Goal: Communication & Community: Answer question/provide support

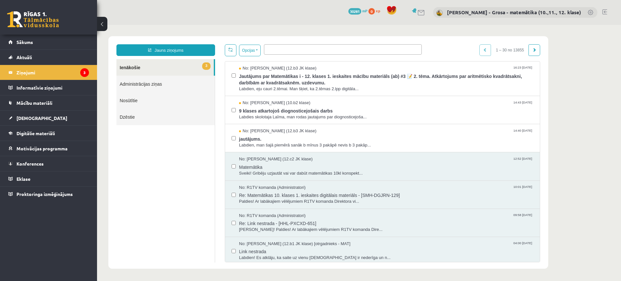
click at [585, 58] on body "**********" at bounding box center [359, 152] width 524 height 255
click at [299, 137] on span "jautājums." at bounding box center [386, 138] width 294 height 8
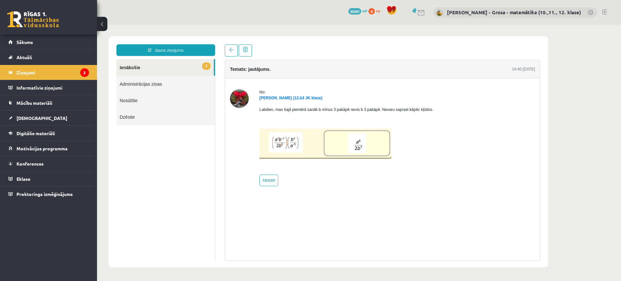
click at [318, 146] on img at bounding box center [325, 144] width 132 height 30
click at [295, 138] on img at bounding box center [325, 144] width 132 height 30
click at [193, 70] on link "2 Ienākošie" at bounding box center [164, 67] width 97 height 16
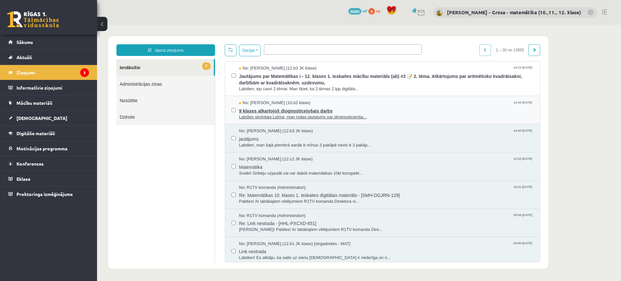
click at [354, 113] on span "9 klases atkartojoš diognosticejošais darbs" at bounding box center [386, 110] width 294 height 8
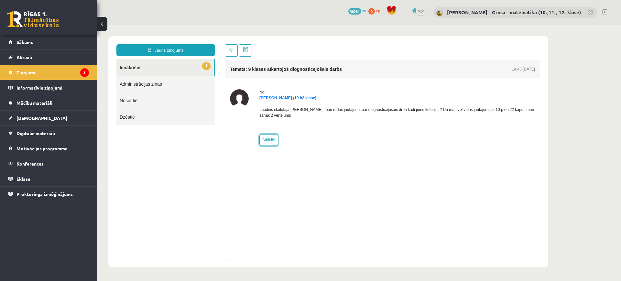
drag, startPoint x: 265, startPoint y: 142, endPoint x: 266, endPoint y: 146, distance: 4.8
click at [265, 142] on link "Atbildēt" at bounding box center [268, 140] width 19 height 12
type input "**********"
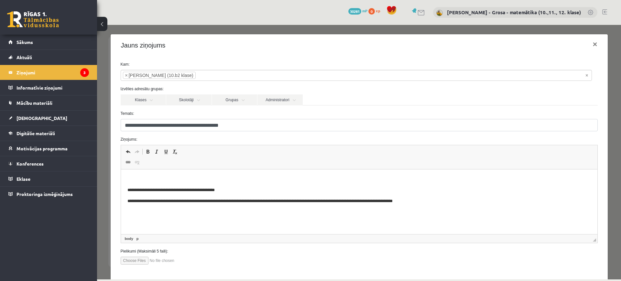
click at [263, 180] on p "Bagātinātā teksta redaktors, wiswyg-editor-47363843370280-1756906397-726" at bounding box center [358, 179] width 463 height 7
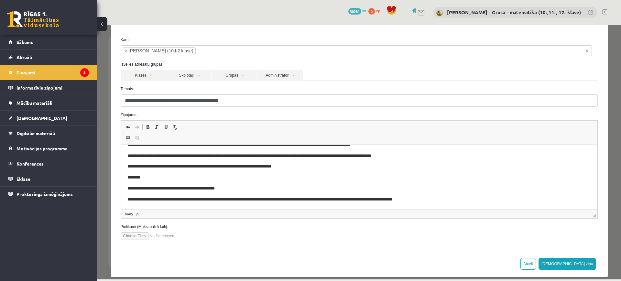
scroll to position [32, 0]
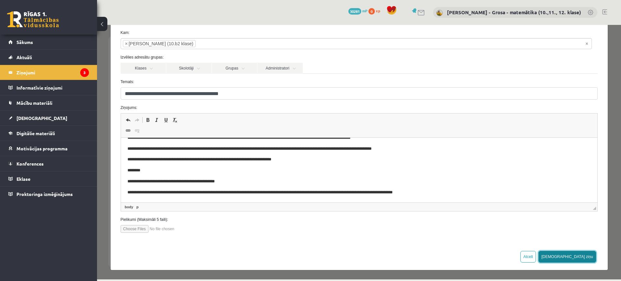
click at [589, 256] on button "[DEMOGRAPHIC_DATA] ziņu" at bounding box center [567, 257] width 58 height 12
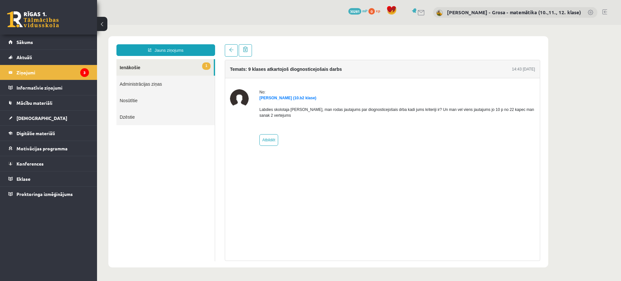
scroll to position [0, 0]
click at [179, 69] on link "1 Ienākošie" at bounding box center [164, 67] width 97 height 16
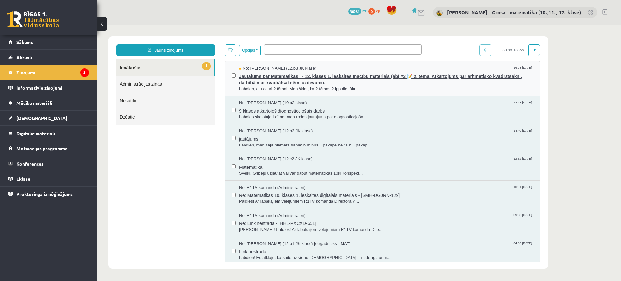
click at [299, 84] on span "Jautājums par Matemātikas i - 12. klases 1. ieskaites mācību materiāls (ab) #3 …" at bounding box center [386, 78] width 294 height 15
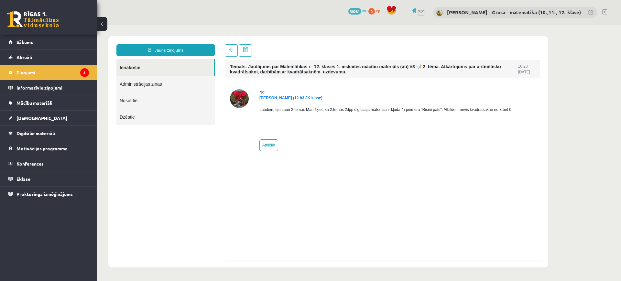
click at [210, 68] on link "Ienākošie" at bounding box center [164, 67] width 97 height 16
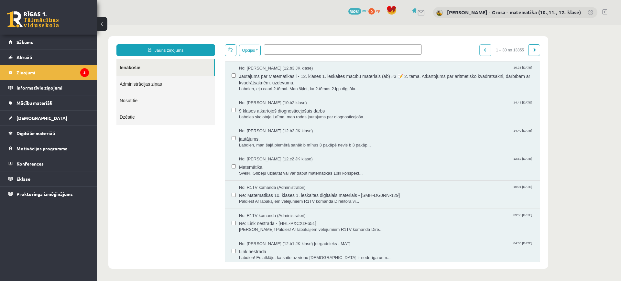
click at [312, 138] on span "jautājums." at bounding box center [386, 138] width 294 height 8
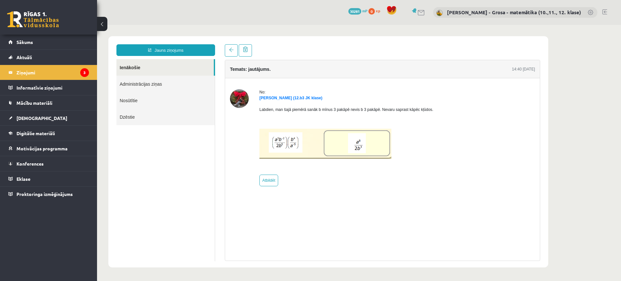
click at [325, 150] on img at bounding box center [325, 144] width 132 height 30
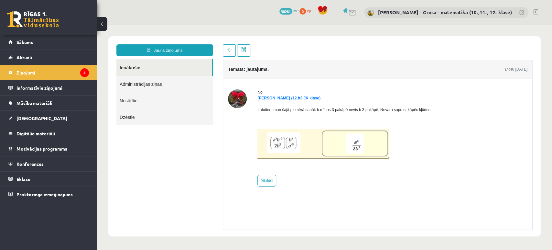
click at [278, 175] on div "No: Tīna Šneidere (12.b3 JK klase) Labdien, man šajā piemērā sanāk b mīnus 3 pa…" at bounding box center [344, 137] width 174 height 97
click at [263, 184] on link "Atbildēt" at bounding box center [266, 181] width 19 height 12
type input "**********"
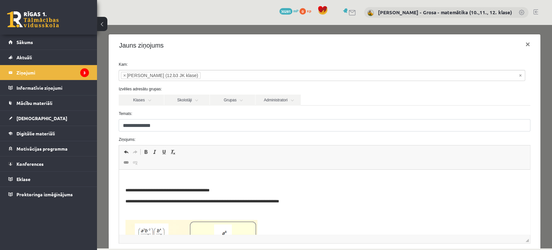
click at [226, 180] on p "Bagātinātā teksta redaktors, wiswyg-editor-47363791110540-1756906689-384" at bounding box center [324, 179] width 398 height 7
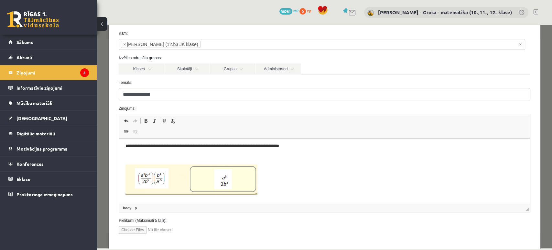
scroll to position [62, 0]
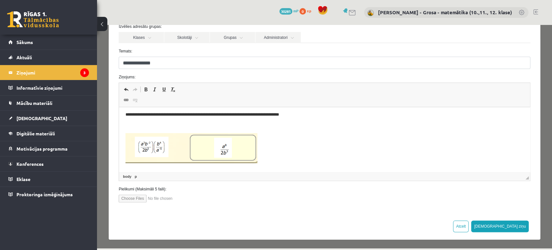
click at [138, 198] on input "file" at bounding box center [155, 198] width 73 height 8
type input "**********"
click at [514, 224] on button "[DEMOGRAPHIC_DATA] ziņu" at bounding box center [500, 226] width 58 height 12
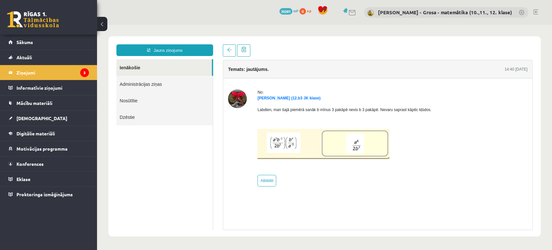
scroll to position [0, 0]
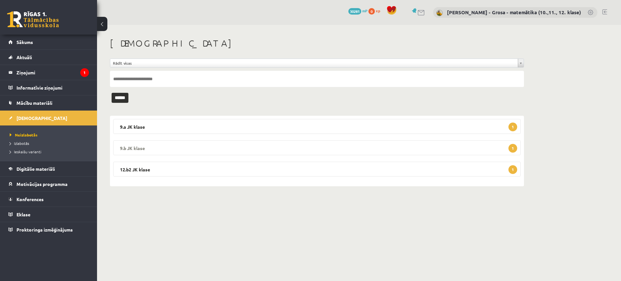
click at [208, 151] on legend "9.b JK klase 1" at bounding box center [316, 147] width 407 height 15
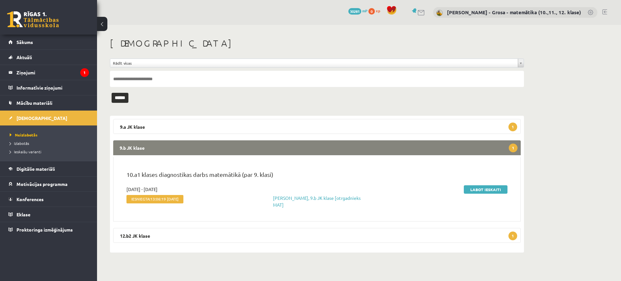
click at [208, 151] on legend "9.b JK klase 1" at bounding box center [316, 147] width 407 height 15
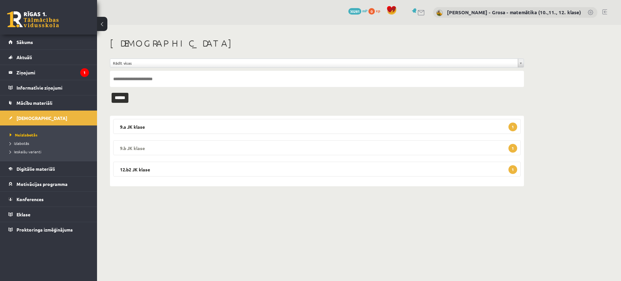
click at [203, 146] on legend "9.b JK klase 1" at bounding box center [316, 147] width 407 height 15
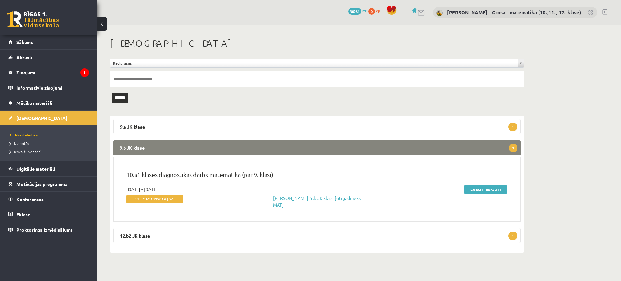
click at [203, 146] on legend "9.b JK klase 1" at bounding box center [316, 147] width 407 height 15
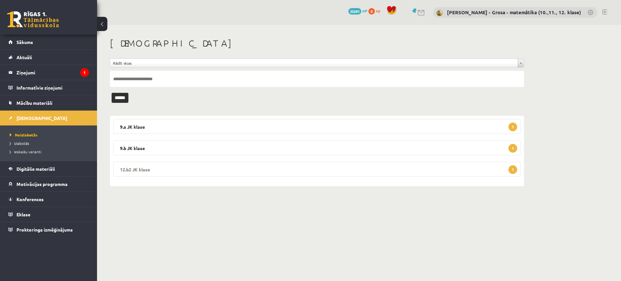
click at [189, 174] on legend "12.b2 JK klase 1" at bounding box center [316, 169] width 407 height 15
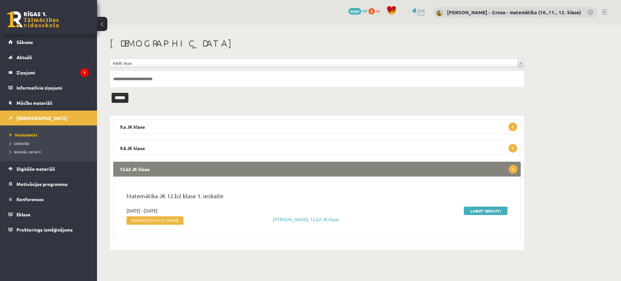
click at [190, 168] on legend "12.b2 JK klase 1" at bounding box center [316, 169] width 407 height 15
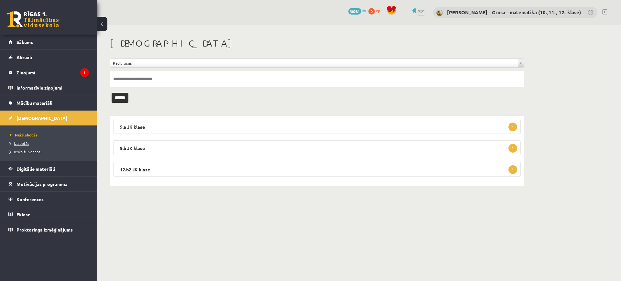
click at [19, 144] on span "Izlabotās" at bounding box center [19, 143] width 19 height 5
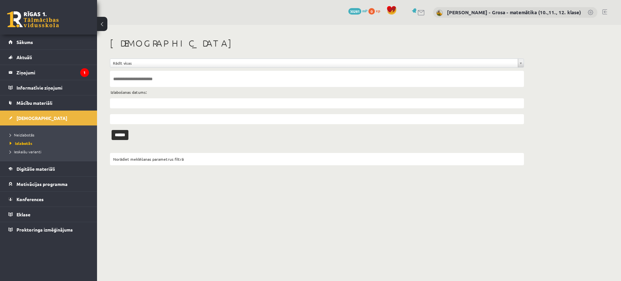
click at [158, 77] on input "text" at bounding box center [317, 79] width 414 height 16
type input "*******"
click at [112, 130] on input "******" at bounding box center [120, 135] width 17 height 10
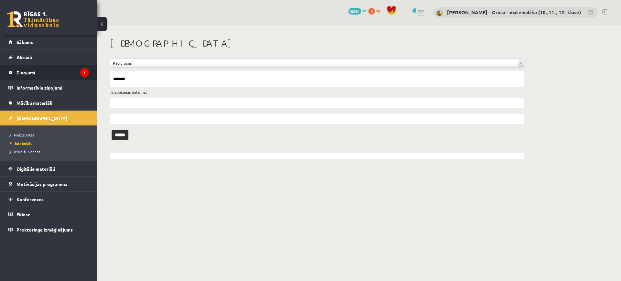
drag, startPoint x: 138, startPoint y: 78, endPoint x: 66, endPoint y: 78, distance: 71.5
click at [66, 78] on div "0 Dāvanas 30281 mP 0 xp Laima Tukāne - Grosa - matemātika (10.,11., 12. klase) …" at bounding box center [310, 86] width 621 height 172
click at [116, 95] on label "Izlabošanas datums:" at bounding box center [129, 92] width 36 height 8
click at [118, 101] on input "text" at bounding box center [317, 103] width 414 height 10
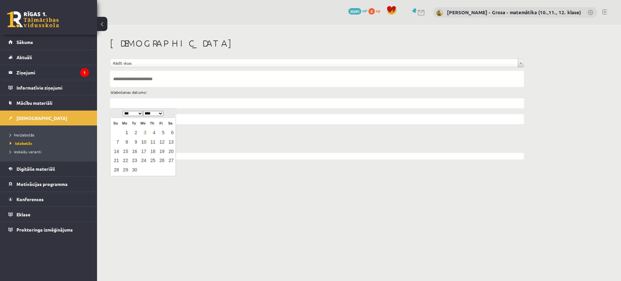
click at [128, 133] on link "1" at bounding box center [125, 133] width 8 height 9
type input "**********"
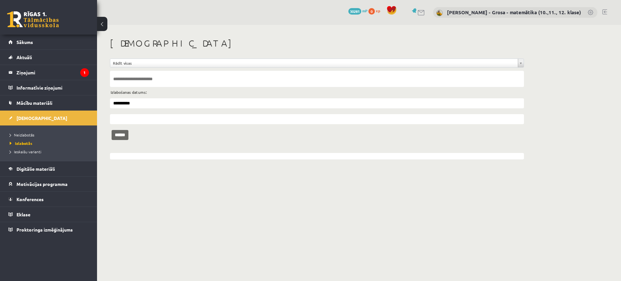
click at [127, 133] on input "******" at bounding box center [120, 135] width 17 height 10
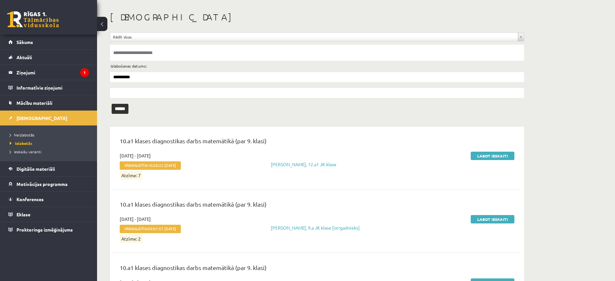
scroll to position [3789, 0]
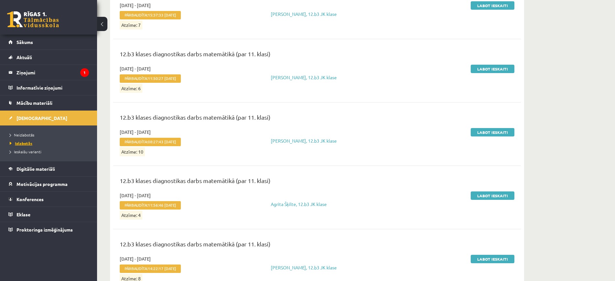
click at [27, 144] on span "Izlabotās" at bounding box center [21, 143] width 23 height 5
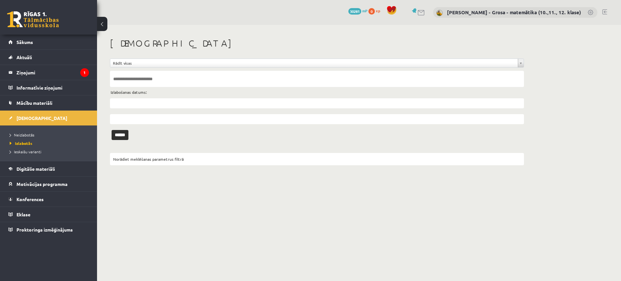
click at [144, 100] on input "text" at bounding box center [317, 103] width 414 height 10
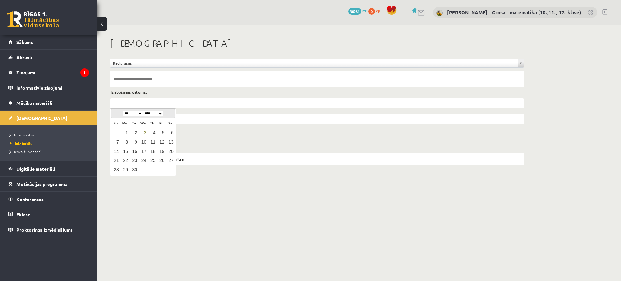
click at [127, 131] on link "1" at bounding box center [125, 133] width 8 height 9
type input "**********"
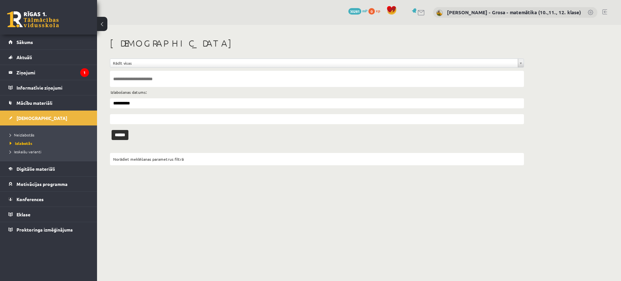
click at [127, 123] on input "text" at bounding box center [317, 119] width 414 height 10
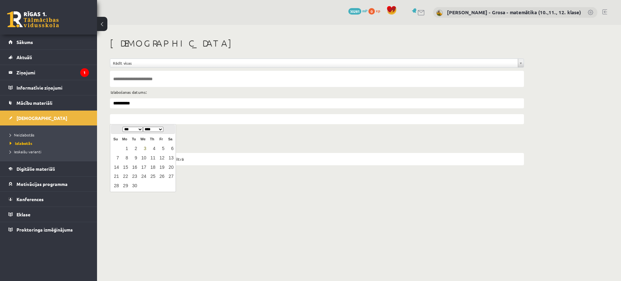
click at [146, 149] on link "3" at bounding box center [143, 149] width 8 height 9
type input "**********"
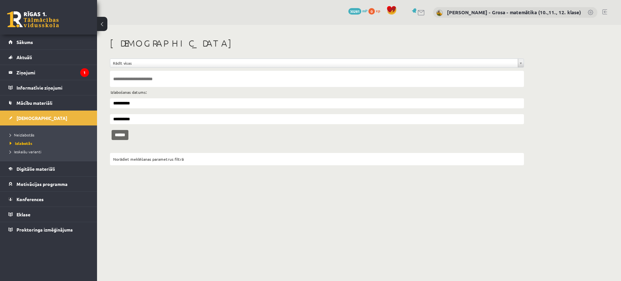
click at [123, 135] on input "******" at bounding box center [120, 135] width 17 height 10
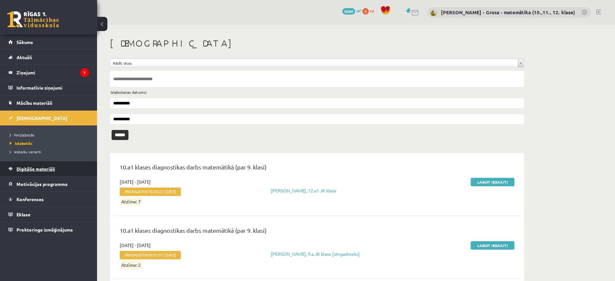
click at [32, 170] on span "Digitālie materiāli" at bounding box center [35, 169] width 38 height 6
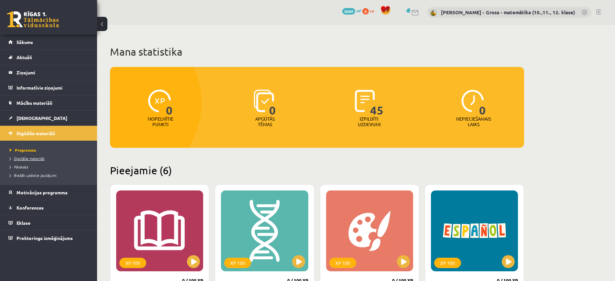
click at [14, 157] on span "Digitālie materiāli" at bounding box center [27, 158] width 35 height 5
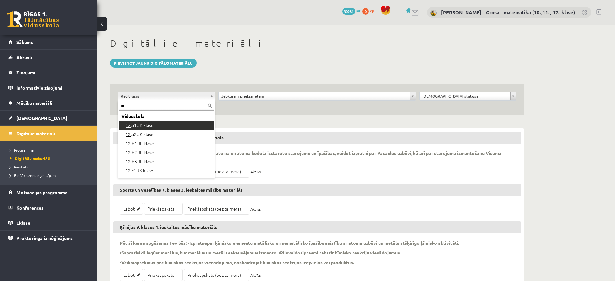
type input "**"
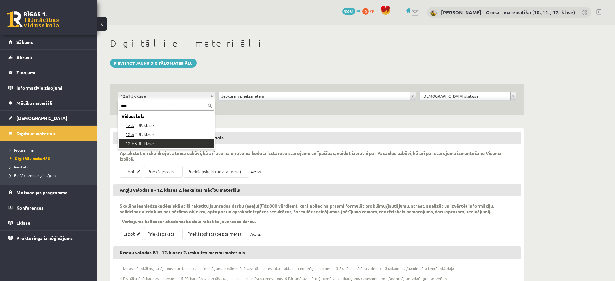
type input "****"
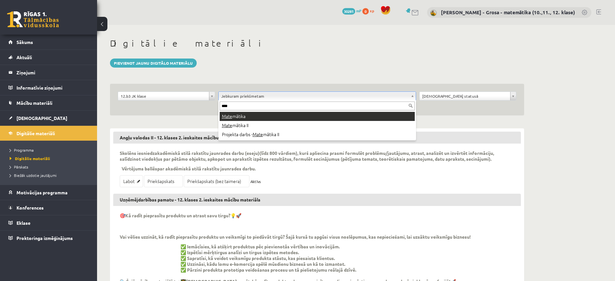
type input "****"
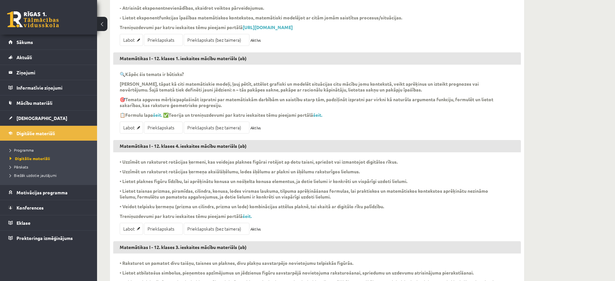
scroll to position [202, 0]
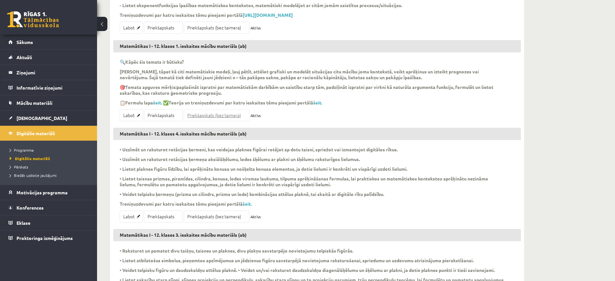
click at [232, 121] on link "Priekšapskats (bez taimera)" at bounding box center [217, 115] width 66 height 12
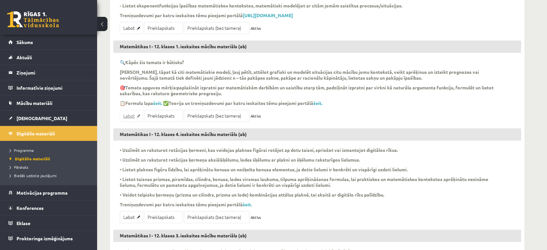
click at [133, 122] on link "Labot" at bounding box center [131, 116] width 23 height 12
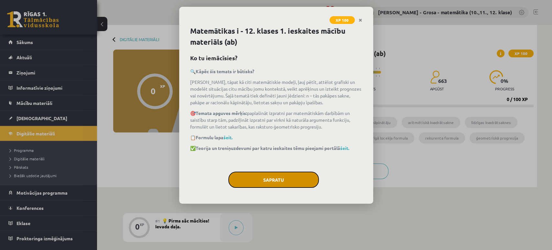
click at [288, 176] on button "Sapratu" at bounding box center [273, 179] width 91 height 16
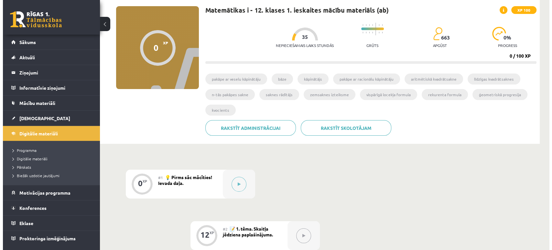
scroll to position [108, 0]
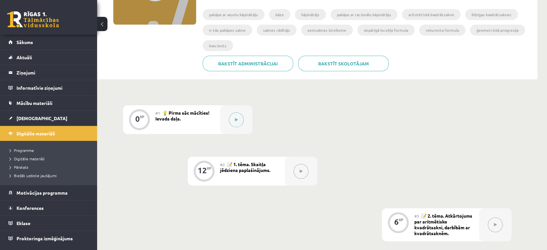
click at [303, 171] on button at bounding box center [300, 171] width 15 height 15
click at [270, 168] on span "📝 1. tēma. Skaitļa jēdziena paplašinājums." at bounding box center [245, 167] width 50 height 12
click at [198, 163] on div "12 XP" at bounding box center [203, 169] width 19 height 19
click at [265, 166] on span "📝 1. tēma. Skaitļa jēdziena paplašinājums." at bounding box center [245, 167] width 50 height 12
click at [299, 170] on icon at bounding box center [300, 171] width 3 height 4
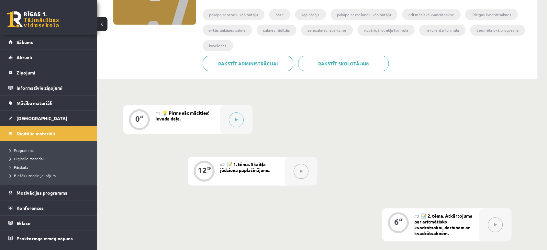
click at [213, 116] on div "#1 💡 Pirms sāc mācīties! Ievada daļa." at bounding box center [187, 119] width 65 height 29
click at [235, 115] on button at bounding box center [236, 119] width 15 height 15
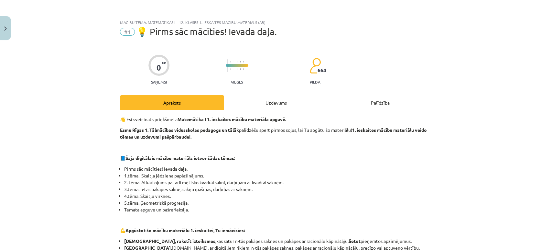
click at [300, 105] on div "Uzdevums" at bounding box center [276, 102] width 104 height 15
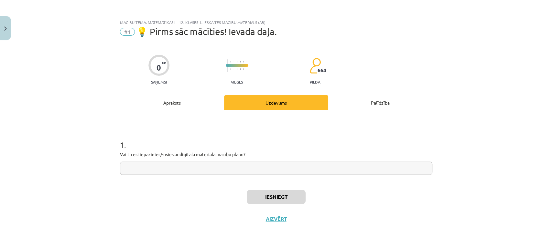
click at [303, 161] on input "text" at bounding box center [276, 167] width 312 height 13
type input "*"
click at [298, 200] on button "Iesniegt" at bounding box center [276, 197] width 59 height 14
click at [290, 221] on button "Nākamā nodarbība" at bounding box center [275, 222] width 63 height 15
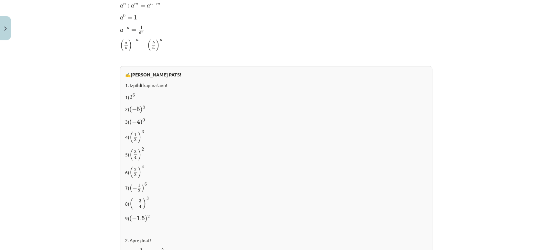
scroll to position [663, 0]
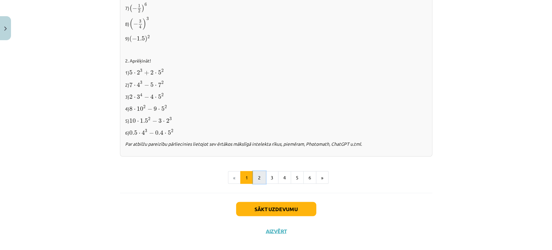
click at [256, 174] on button "2" at bounding box center [259, 177] width 13 height 13
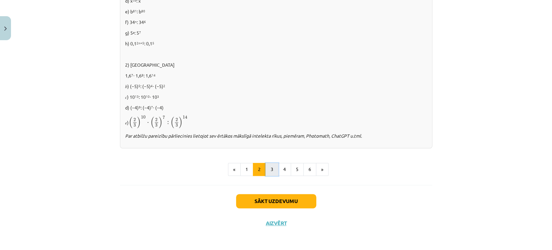
click at [268, 171] on button "3" at bounding box center [271, 169] width 13 height 13
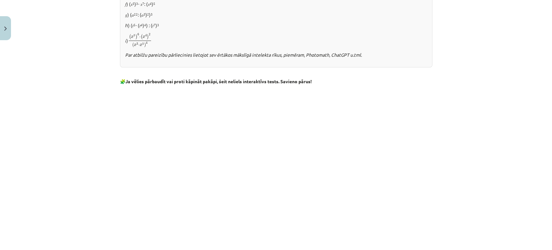
scroll to position [549, 0]
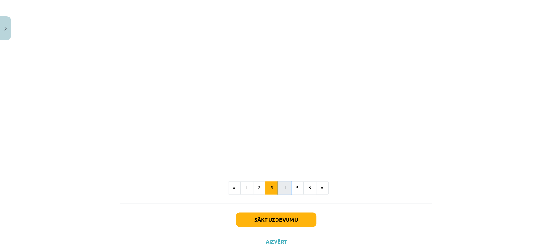
click at [279, 190] on button "4" at bounding box center [284, 187] width 13 height 13
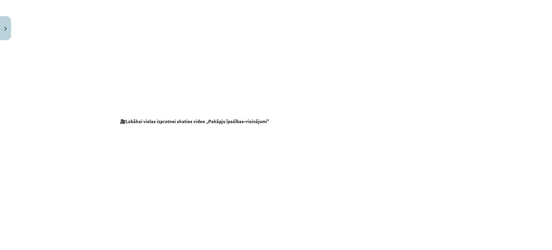
scroll to position [666, 0]
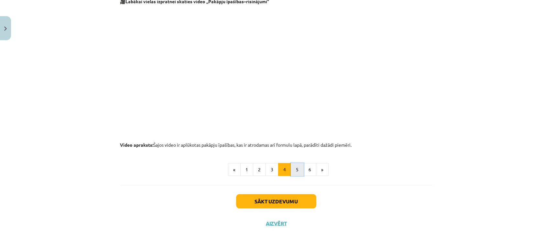
click at [297, 167] on button "5" at bounding box center [297, 169] width 13 height 13
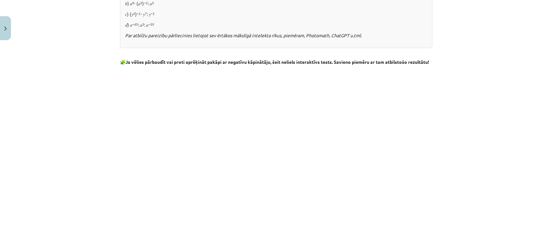
scroll to position [691, 0]
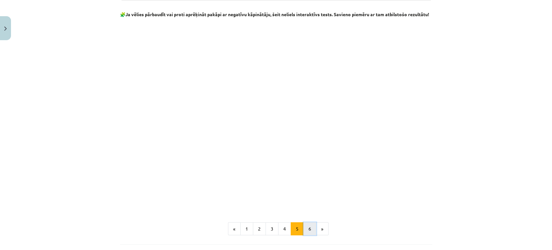
click at [305, 235] on button "6" at bounding box center [309, 228] width 13 height 13
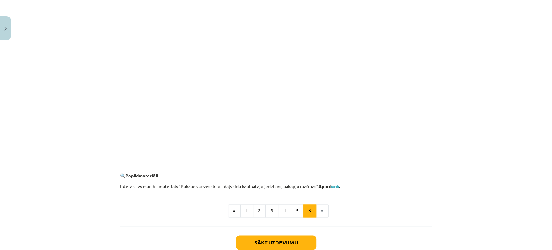
scroll to position [608, 0]
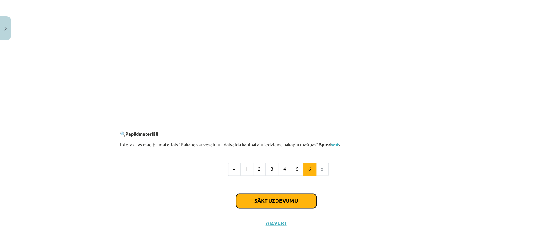
click at [304, 201] on button "Sākt uzdevumu" at bounding box center [276, 200] width 80 height 14
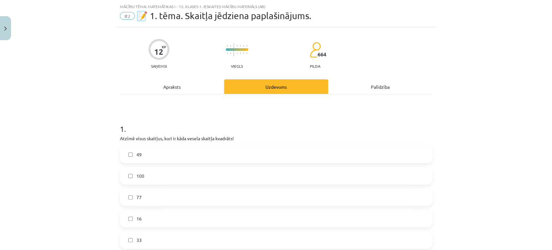
click at [197, 151] on label "49" at bounding box center [276, 154] width 311 height 16
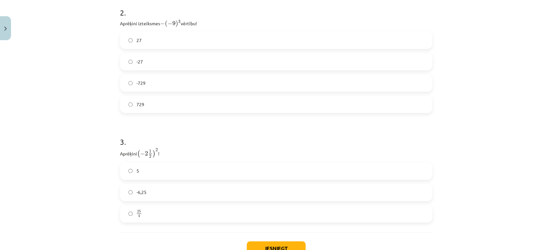
scroll to position [370, 0]
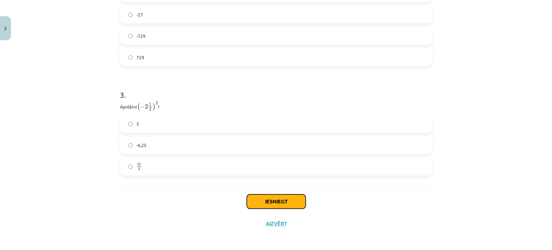
click at [290, 203] on button "Iesniegt" at bounding box center [276, 201] width 59 height 14
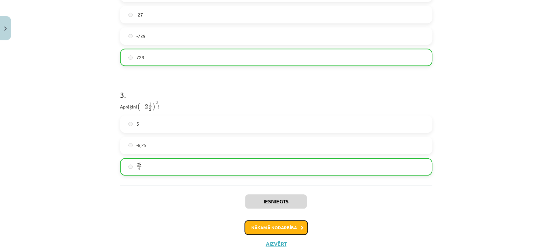
click at [283, 233] on button "Nākamā nodarbība" at bounding box center [275, 227] width 63 height 15
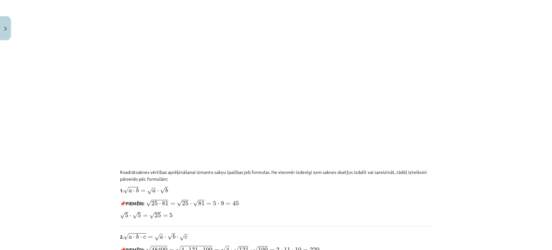
scroll to position [447, 0]
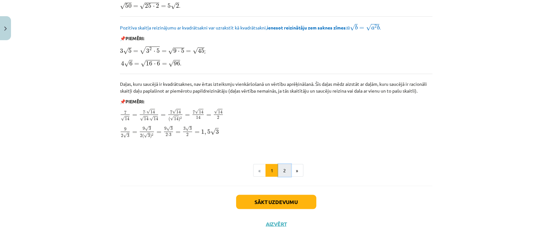
click at [280, 171] on button "2" at bounding box center [284, 170] width 13 height 13
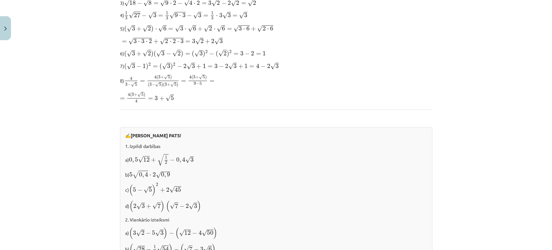
scroll to position [144, 0]
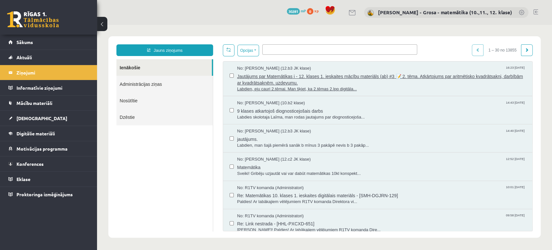
click at [274, 80] on span "Jautājums par Matemātikas i - 12. klases 1. ieskaites mācību materiāls (ab) #3 …" at bounding box center [381, 78] width 289 height 15
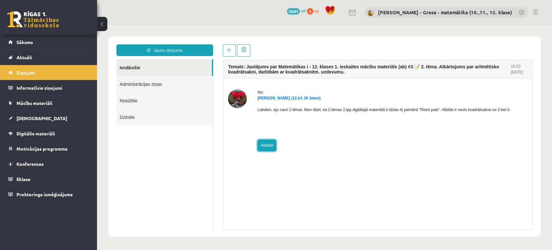
click at [265, 145] on link "Atbildēt" at bounding box center [266, 145] width 19 height 12
type input "**********"
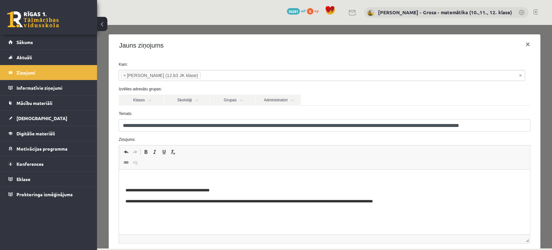
click at [245, 179] on p "Bagātinātā teksta redaktors, wiswyg-editor-47363981261280-1756907253-994" at bounding box center [324, 179] width 398 height 7
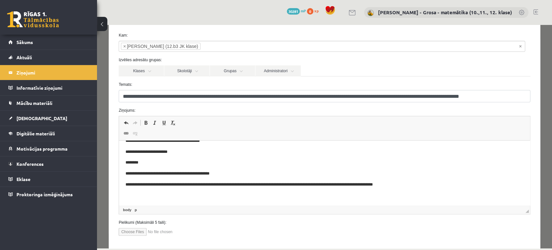
scroll to position [62, 0]
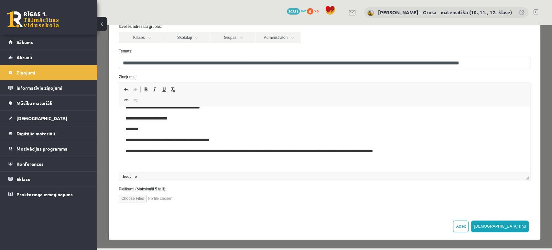
click at [143, 198] on input "file" at bounding box center [155, 198] width 73 height 8
type input "**********"
click at [511, 228] on button "[DEMOGRAPHIC_DATA] ziņu" at bounding box center [500, 226] width 58 height 12
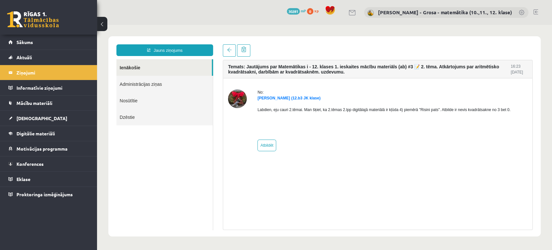
scroll to position [0, 0]
click at [198, 65] on link "Ienākošie" at bounding box center [163, 67] width 95 height 16
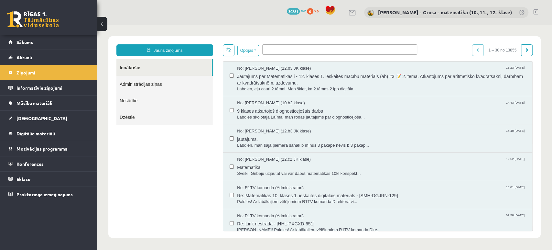
click at [52, 76] on legend "Ziņojumi 0" at bounding box center [52, 72] width 72 height 15
click at [291, 79] on span "Jautājums par Matemātikas i - 12. klases 1. ieskaites mācību materiāls (ab) #3 …" at bounding box center [381, 78] width 289 height 15
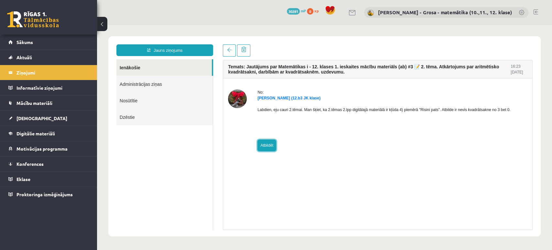
click at [266, 145] on link "Atbildēt" at bounding box center [266, 145] width 19 height 12
type input "**********"
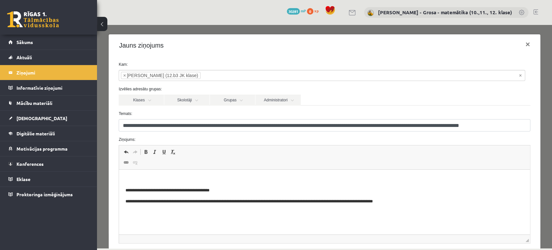
click at [241, 163] on span "Redaktora rīkjoslas Atcelt Klaviatūras saīsne vadīšanas taustiņš+Z Atkārtot Kla…" at bounding box center [324, 157] width 411 height 24
click at [240, 170] on html "**********" at bounding box center [324, 195] width 411 height 52
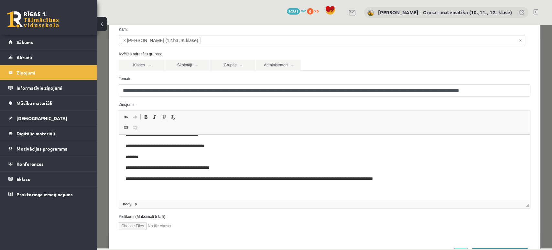
scroll to position [62, 0]
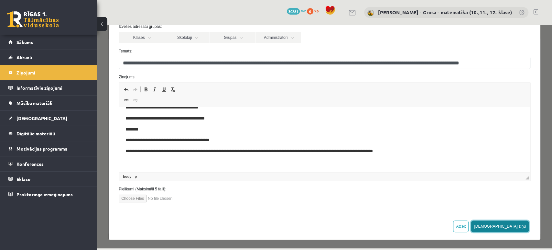
click at [518, 223] on button "[DEMOGRAPHIC_DATA] ziņu" at bounding box center [500, 226] width 58 height 12
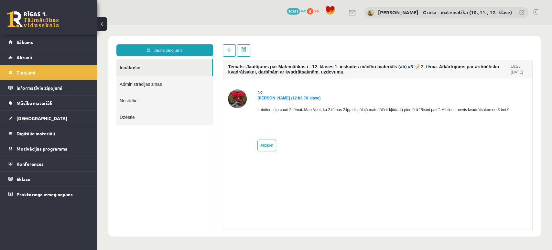
scroll to position [0, 0]
click at [44, 118] on link "[DEMOGRAPHIC_DATA]" at bounding box center [48, 118] width 81 height 15
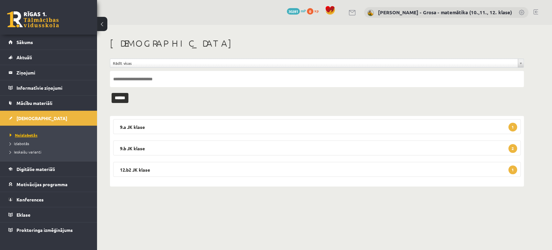
click at [24, 134] on span "Neizlabotās" at bounding box center [24, 134] width 28 height 5
click at [147, 127] on legend "9.a JK klase 1" at bounding box center [316, 126] width 407 height 15
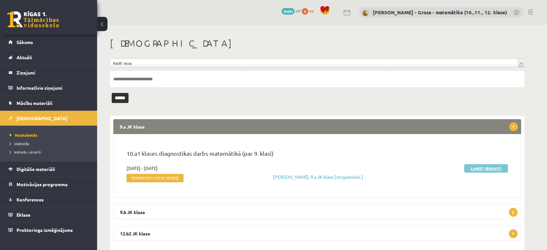
click at [470, 166] on link "Labot ieskaiti" at bounding box center [486, 168] width 44 height 8
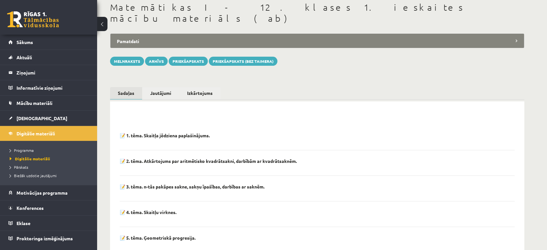
click at [143, 138] on p "📝 2. tēma. Atkārtojums par aritmētisko kvadrātsakni, darbībām ar kvadrātsaknēm." at bounding box center [165, 135] width 90 height 6
click at [122, 138] on p "📝 2. tēma. Atkārtojums par aritmētisko kvadrātsakni, darbībām ar kvadrātsaknēm." at bounding box center [165, 135] width 90 height 6
click at [128, 138] on p "📝 2. tēma. Atkārtojums par aritmētisko kvadrātsakni, darbībām ar kvadrātsaknēm." at bounding box center [165, 135] width 90 height 6
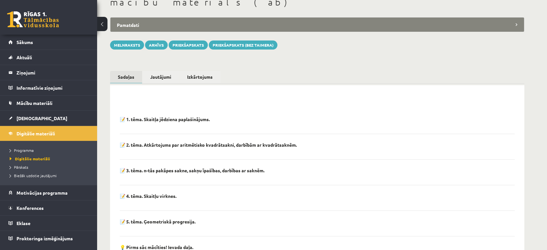
scroll to position [93, 0]
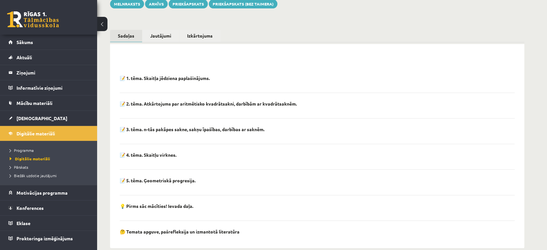
click at [167, 81] on p "📝 2. tēma. Atkārtojums par aritmētisko kvadrātsakni, darbībām ar kvadrātsaknēm." at bounding box center [165, 78] width 90 height 6
click at [204, 81] on p "📝 2. tēma. Atkārtojums par aritmētisko kvadrātsakni, darbībām ar kvadrātsaknēm." at bounding box center [165, 78] width 90 height 6
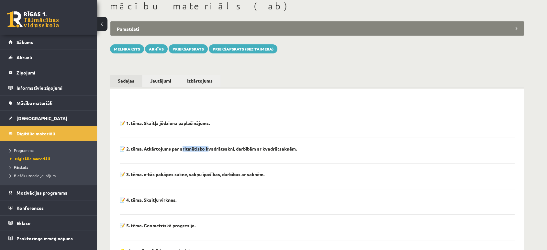
scroll to position [0, 0]
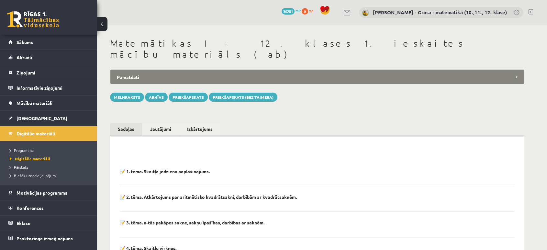
click at [150, 116] on div "Sadaļas Jautājumi Izkārtojums 📝 1. tēma. Skaitļa jēdziena paplašinājums. 📝 2. t…" at bounding box center [317, 228] width 414 height 224
click at [152, 123] on link "Jautājumi" at bounding box center [160, 129] width 37 height 13
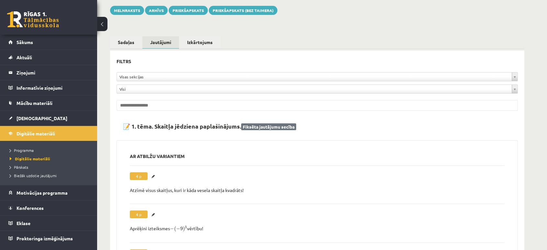
scroll to position [36, 0]
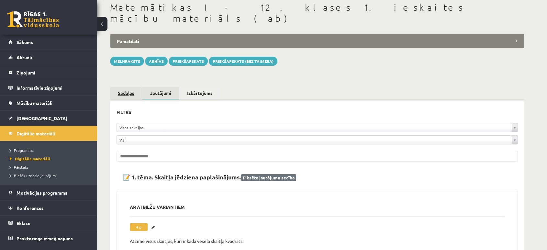
click at [132, 87] on link "Sadaļas" at bounding box center [126, 93] width 32 height 12
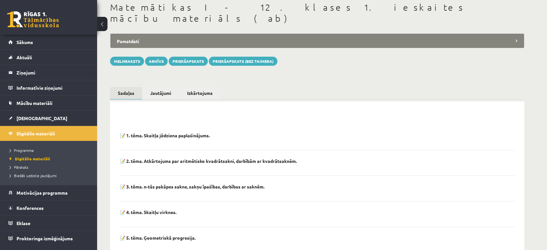
click at [150, 138] on p "📝 2. tēma. Atkārtojums par aritmētisko kvadrātsakni, darbībām ar kvadrātsaknēm." at bounding box center [165, 135] width 90 height 6
click at [183, 158] on div "📝 2. tēma. Atkārtojums par aritmētisko kvadrātsakni, darbībām ar kvadrātsaknēm." at bounding box center [317, 163] width 395 height 10
click at [34, 157] on span "Digitālie materiāli" at bounding box center [30, 158] width 40 height 5
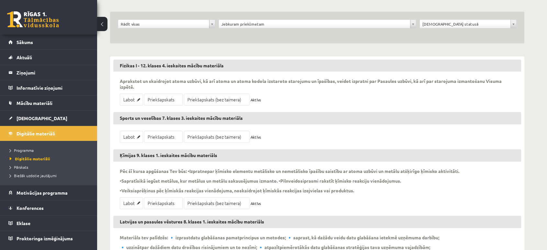
scroll to position [36, 0]
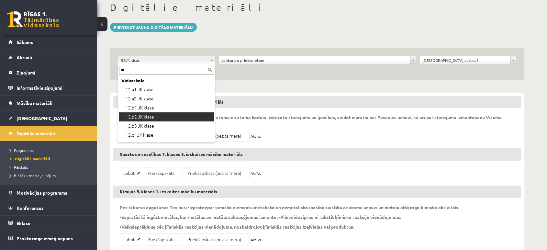
type input "**"
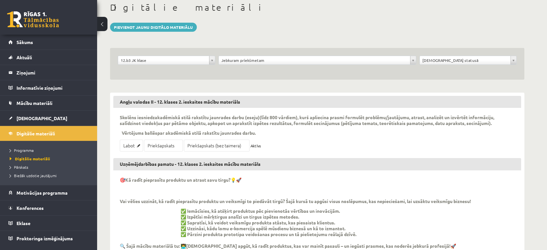
click at [261, 53] on div "**********" at bounding box center [317, 64] width 414 height 32
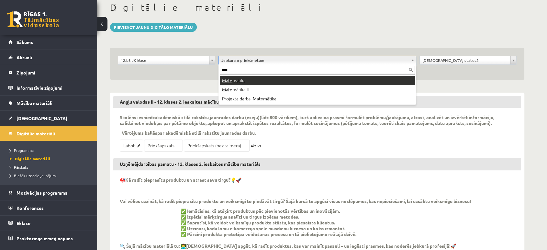
type input "****"
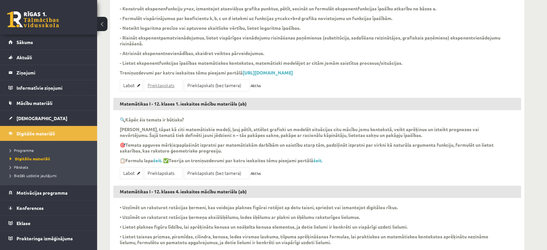
scroll to position [179, 0]
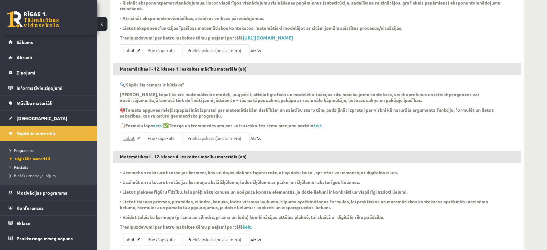
click at [137, 144] on link "Labot" at bounding box center [131, 138] width 23 height 12
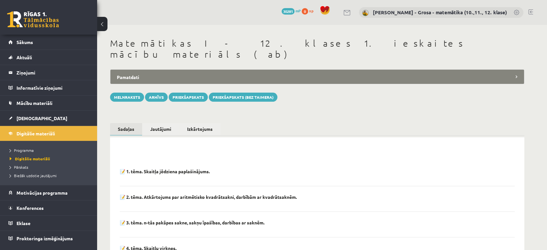
click at [139, 174] on p "📝 2. tēma. Atkārtojums par aritmētisko kvadrātsakni, darbībām ar kvadrātsaknēm." at bounding box center [165, 171] width 90 height 6
click at [45, 69] on legend "Ziņojumi 0" at bounding box center [52, 72] width 72 height 15
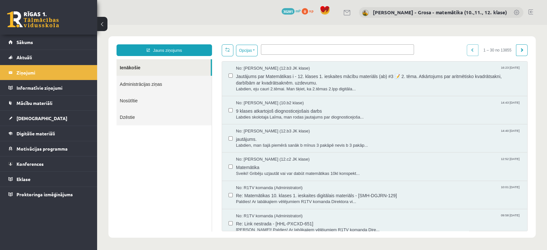
click at [285, 49] on ul at bounding box center [337, 48] width 152 height 7
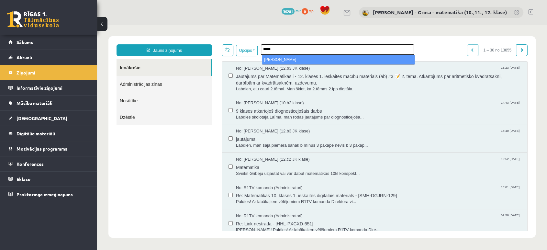
type input "*****"
select select "*****"
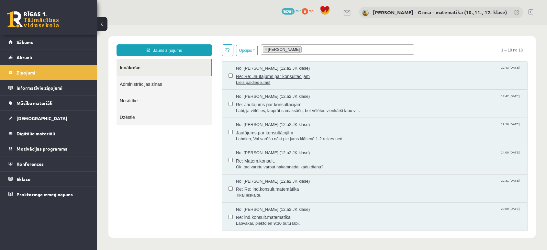
click at [284, 71] on span "Re: Re: Jautājums par konsultācijām" at bounding box center [378, 75] width 285 height 8
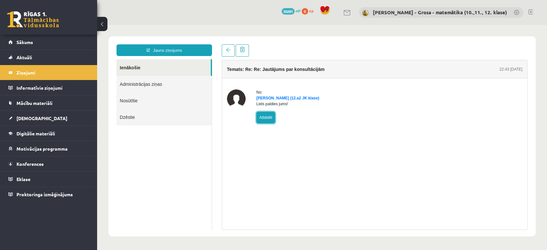
click at [269, 123] on link "Atbildēt" at bounding box center [265, 118] width 19 height 12
type input "**********"
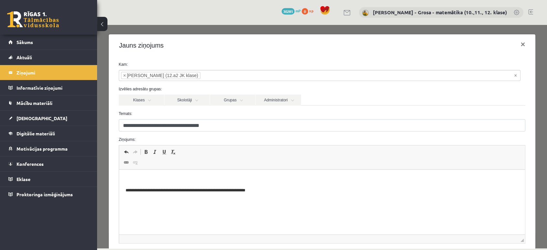
click at [227, 170] on html "**********" at bounding box center [322, 184] width 406 height 31
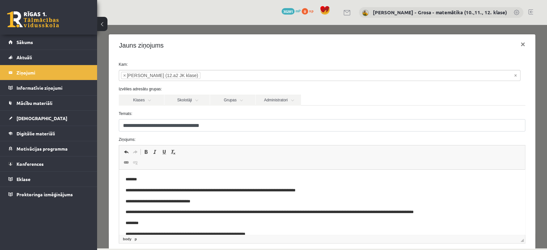
click at [210, 199] on p "**********" at bounding box center [316, 201] width 382 height 7
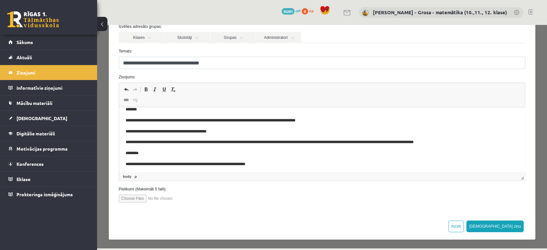
scroll to position [9, 0]
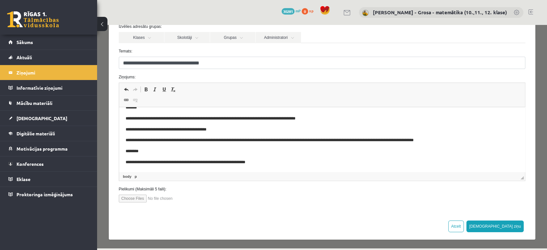
click at [376, 120] on p "**********" at bounding box center [316, 118] width 382 height 7
click at [513, 228] on button "Sūtīt ziņu" at bounding box center [495, 226] width 58 height 12
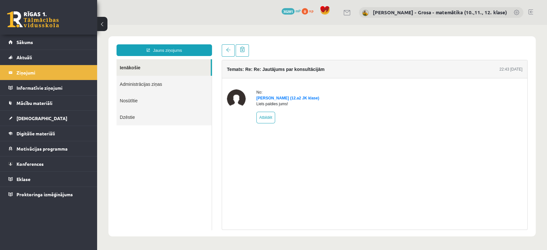
click at [138, 67] on link "Ienākošie" at bounding box center [163, 67] width 94 height 16
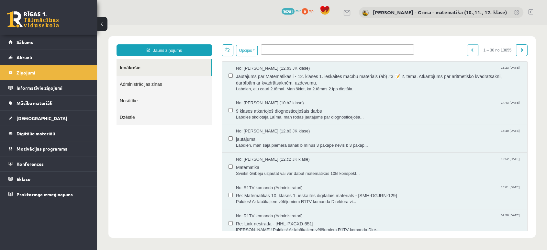
scroll to position [0, 0]
click at [151, 69] on link "Ienākošie" at bounding box center [163, 67] width 94 height 16
click at [38, 162] on span "Konferences" at bounding box center [29, 164] width 27 height 6
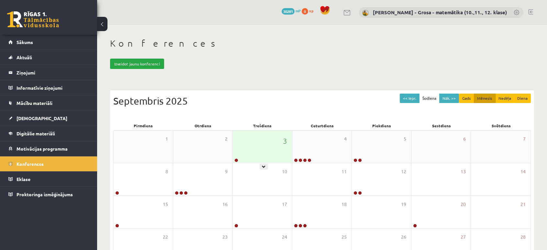
click at [249, 149] on div "3" at bounding box center [262, 146] width 59 height 32
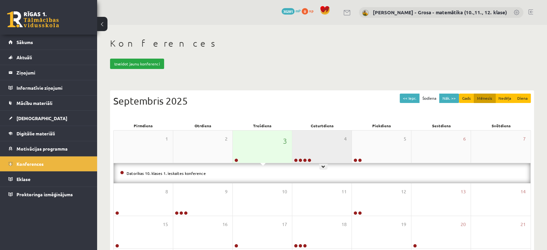
click at [313, 140] on div "4" at bounding box center [321, 146] width 59 height 32
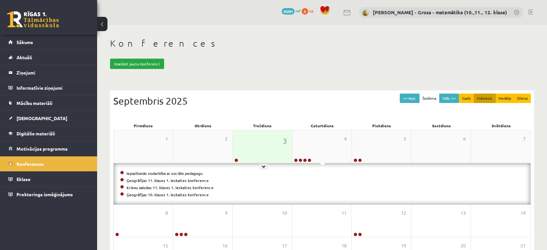
click at [273, 140] on div "3" at bounding box center [262, 146] width 59 height 32
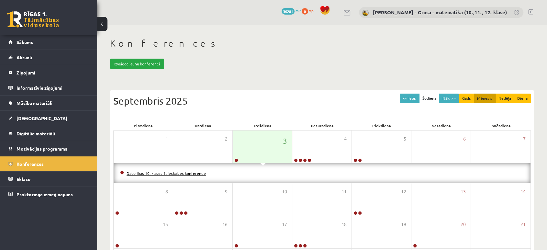
click at [170, 173] on link "Datorikas 10. klases 1. ieskaites konference" at bounding box center [165, 172] width 79 height 5
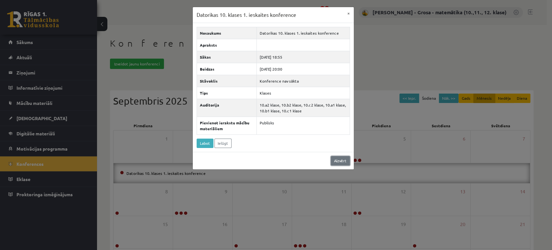
click at [342, 157] on link "Aizvērt" at bounding box center [340, 160] width 19 height 9
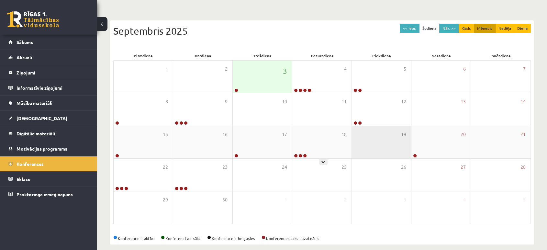
scroll to position [72, 0]
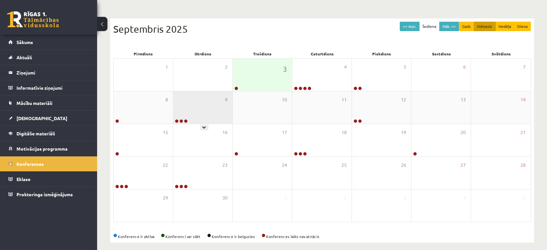
click at [201, 121] on div "9" at bounding box center [202, 107] width 59 height 32
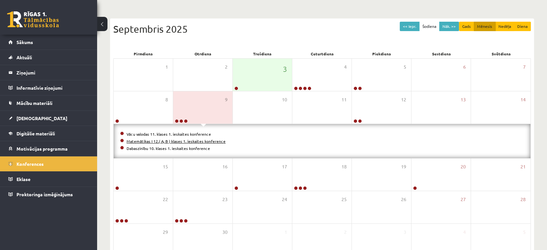
click at [166, 141] on link "Matemātikas I 12.( A, B ) klases 1. ieskaites konference" at bounding box center [175, 140] width 99 height 5
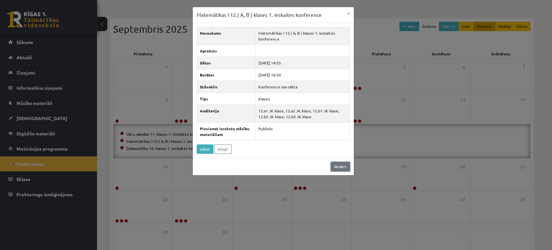
click at [339, 164] on link "Aizvērt" at bounding box center [340, 166] width 19 height 9
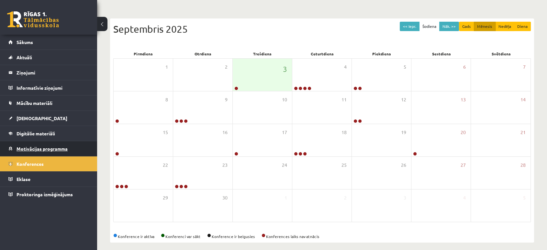
click at [48, 147] on span "Motivācijas programma" at bounding box center [41, 149] width 51 height 6
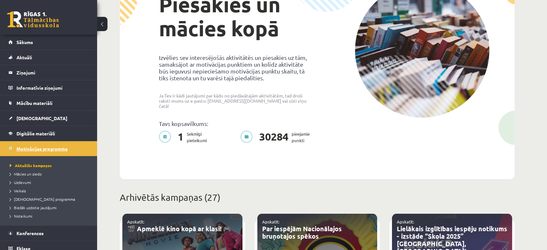
click at [48, 147] on span "Motivācijas programma" at bounding box center [41, 149] width 51 height 6
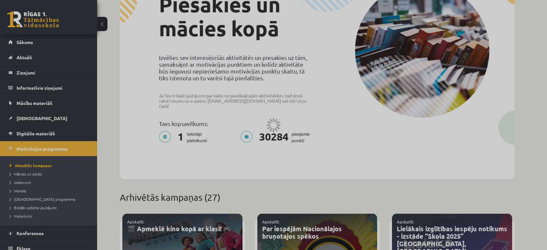
click at [44, 134] on div at bounding box center [273, 125] width 547 height 250
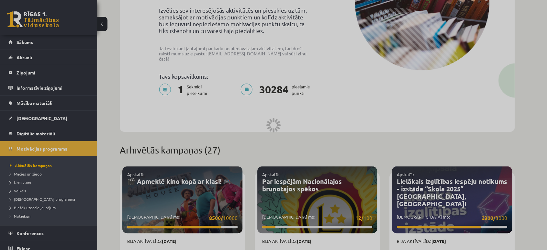
scroll to position [179, 0]
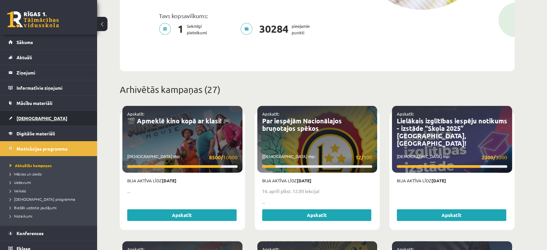
click at [34, 119] on span "[DEMOGRAPHIC_DATA]" at bounding box center [41, 118] width 51 height 6
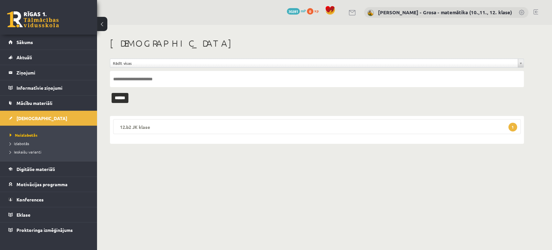
click at [322, 119] on legend "12.b2 JK klase 1" at bounding box center [316, 126] width 407 height 15
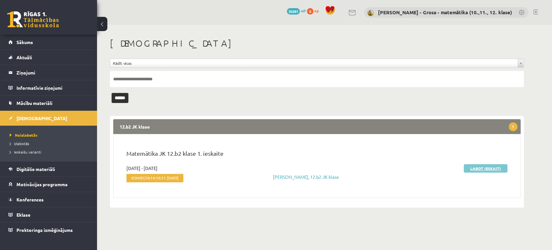
click at [469, 167] on link "Labot ieskaiti" at bounding box center [486, 168] width 44 height 8
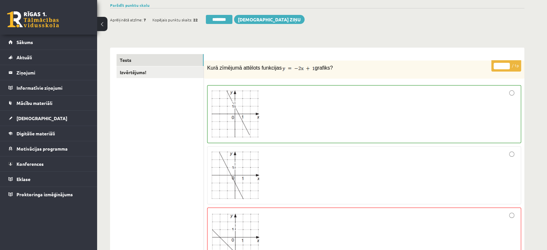
scroll to position [36, 0]
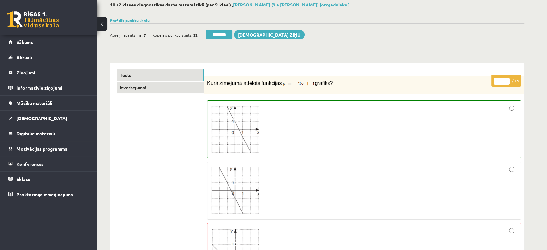
click at [163, 89] on link "Izvērtējums!" at bounding box center [159, 87] width 87 height 12
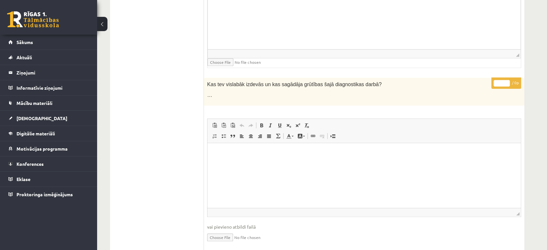
scroll to position [0, 0]
click at [259, 162] on html at bounding box center [363, 153] width 313 height 20
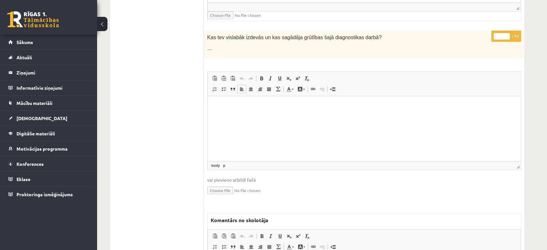
scroll to position [395, 0]
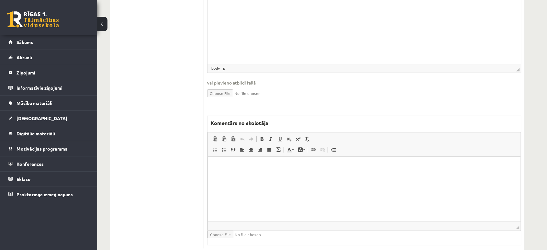
click at [255, 176] on html at bounding box center [364, 166] width 312 height 20
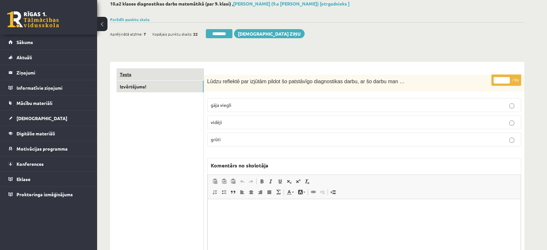
scroll to position [36, 0]
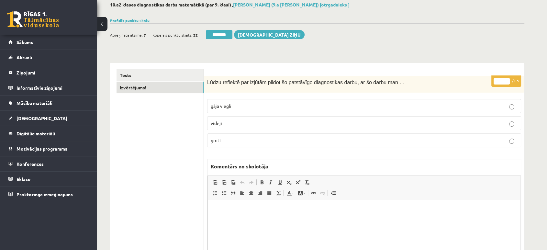
click at [146, 74] on link "Tests" at bounding box center [159, 75] width 87 height 12
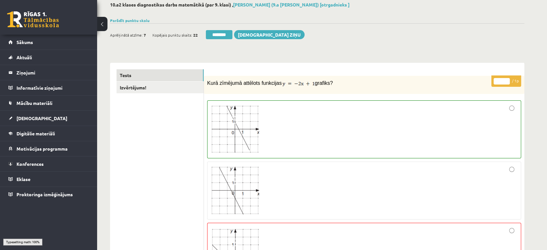
click at [217, 29] on div "Ieskaite saglabāta! Aprēķinātā atzīme: 7 Kopējais punktu skaits: 22 ******** Sū…" at bounding box center [317, 32] width 414 height 18
click at [219, 31] on input "********" at bounding box center [219, 34] width 27 height 9
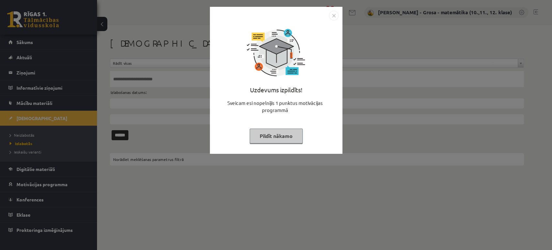
click at [32, 143] on div "Uzdevums izpildīts! Sveicam esi nopelnījis 1 punktus motivācijas programmā Pild…" at bounding box center [276, 125] width 552 height 250
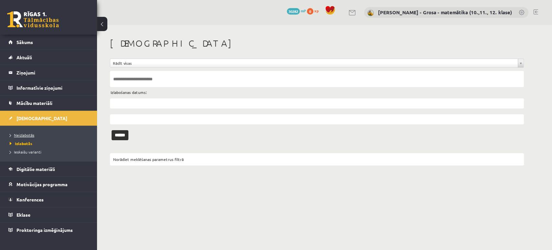
click at [25, 132] on span "Neizlabotās" at bounding box center [22, 134] width 25 height 5
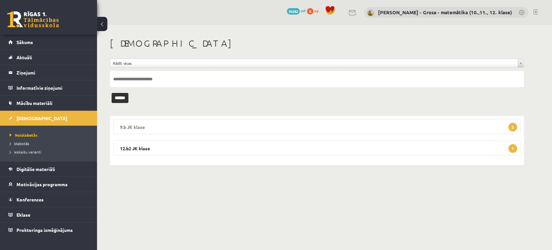
click at [185, 125] on legend "9.b JK klase 2" at bounding box center [316, 126] width 407 height 15
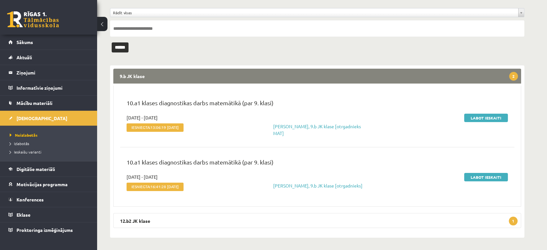
scroll to position [51, 0]
click at [468, 113] on link "Labot ieskaiti" at bounding box center [486, 117] width 44 height 8
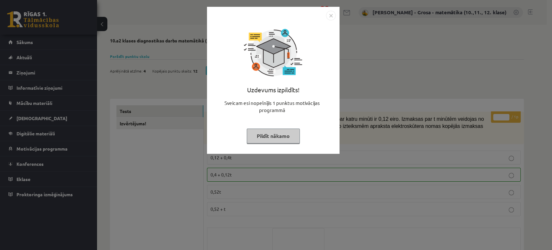
click at [262, 134] on button "Pildīt nākamo" at bounding box center [273, 135] width 53 height 15
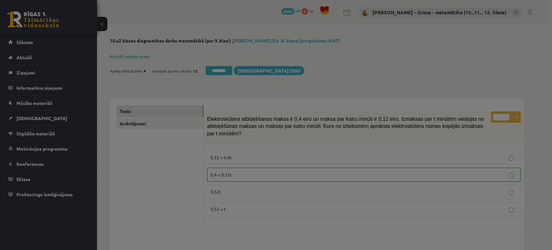
click at [178, 130] on div "Uzdevums izpildīts! Sveicam esi nopelnījis 1 punktus motivācijas programmā Pild…" at bounding box center [276, 125] width 552 height 250
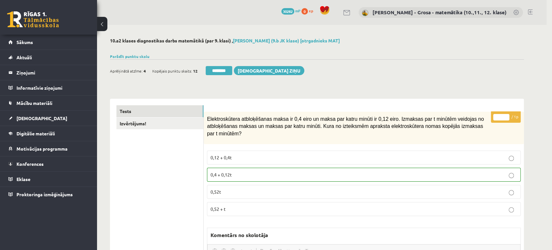
click at [172, 123] on body "0 Dāvanas 30282 mP 0 xp Laima Tukāne - Grosa - matemātika (10.,11., 12. klase) …" at bounding box center [276, 125] width 552 height 250
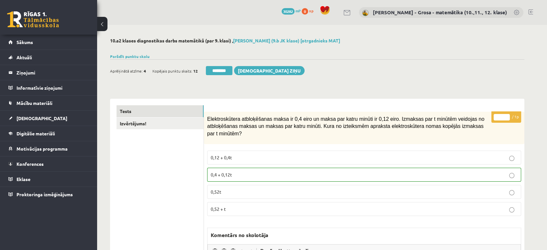
click at [172, 123] on link "Izvērtējums!" at bounding box center [159, 123] width 87 height 12
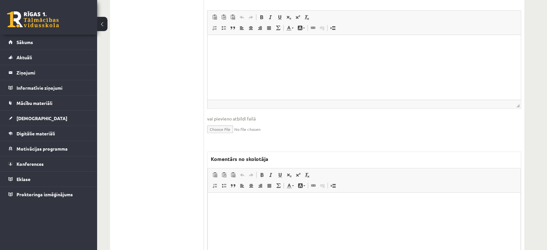
click at [265, 202] on p "Bagātinātā teksta redaktors, wiswyg-editor-47363935211180-1756907859-858" at bounding box center [363, 202] width 299 height 7
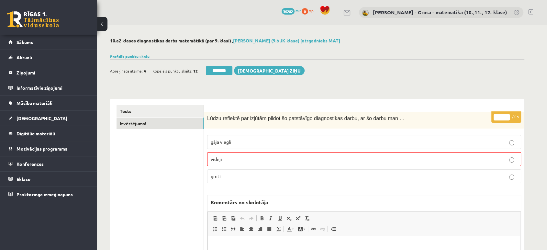
click at [216, 68] on input "********" at bounding box center [219, 70] width 27 height 9
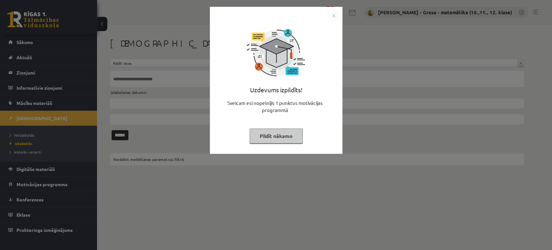
drag, startPoint x: 286, startPoint y: 133, endPoint x: 54, endPoint y: 135, distance: 231.2
click at [286, 133] on button "Pildīt nākamo" at bounding box center [276, 135] width 53 height 15
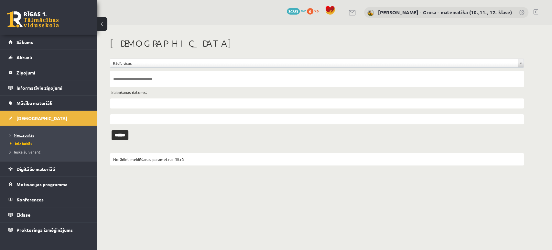
click at [19, 135] on span "Neizlabotās" at bounding box center [22, 134] width 25 height 5
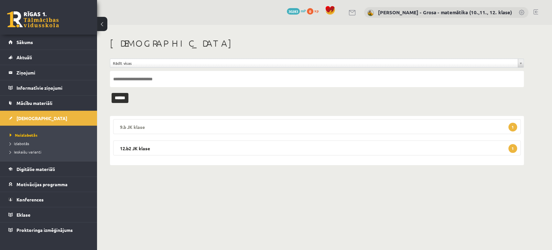
click at [328, 126] on legend "9.b JK klase 1" at bounding box center [316, 126] width 407 height 15
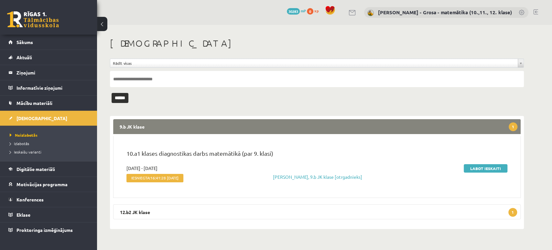
click at [476, 163] on div "10.a1 klases diagnostikas darbs matemātikā (par 9. klasi)" at bounding box center [317, 157] width 391 height 16
click at [472, 168] on link "Labot ieskaiti" at bounding box center [486, 168] width 44 height 8
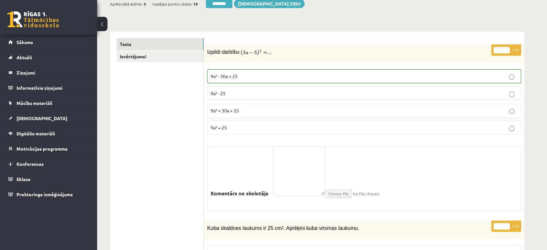
scroll to position [36, 0]
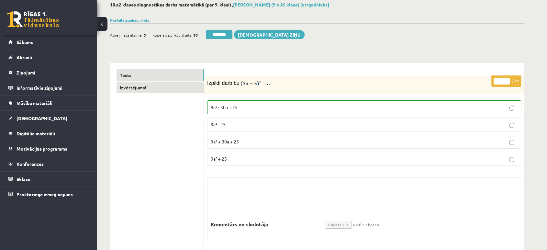
click at [181, 88] on link "Izvērtējums!" at bounding box center [159, 87] width 87 height 12
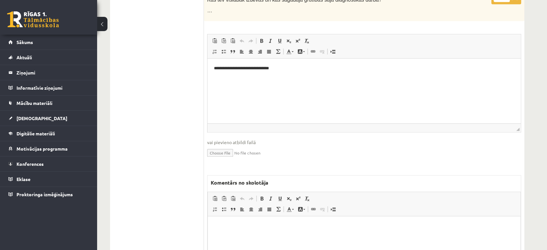
scroll to position [395, 0]
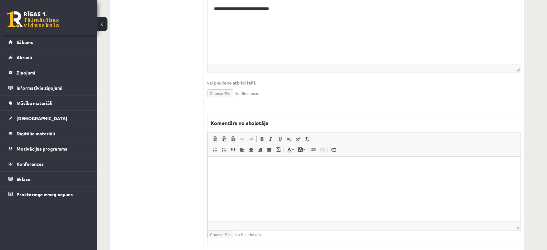
drag, startPoint x: 257, startPoint y: 206, endPoint x: 257, endPoint y: 191, distance: 14.2
click at [257, 176] on html at bounding box center [364, 166] width 312 height 20
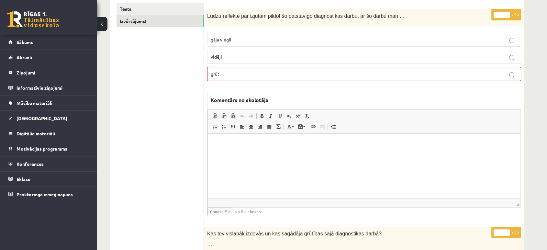
scroll to position [0, 0]
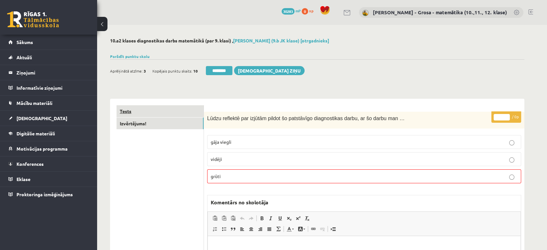
click at [161, 116] on link "Tests" at bounding box center [159, 111] width 87 height 12
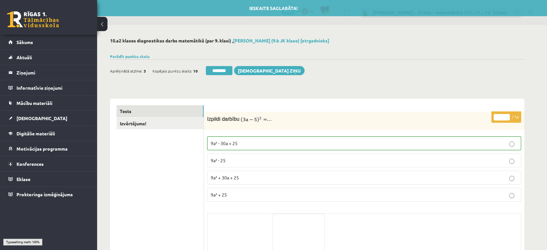
drag, startPoint x: 218, startPoint y: 71, endPoint x: 308, endPoint y: 26, distance: 101.1
click at [218, 71] on input "********" at bounding box center [219, 70] width 27 height 9
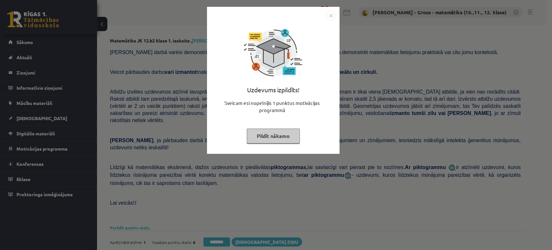
click at [277, 138] on button "Pildīt nākamo" at bounding box center [273, 135] width 53 height 15
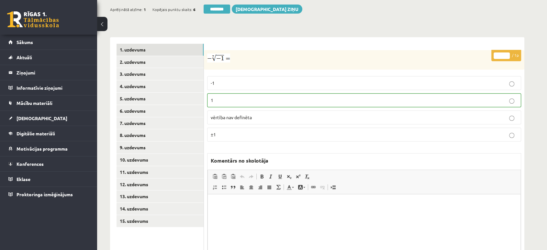
scroll to position [268, 0]
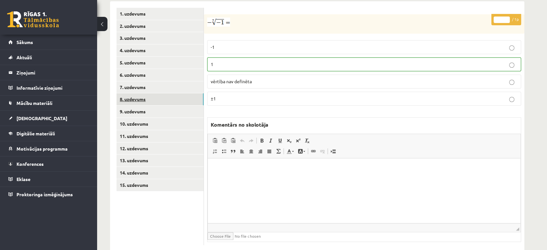
click at [128, 93] on link "8. uzdevums" at bounding box center [159, 99] width 87 height 12
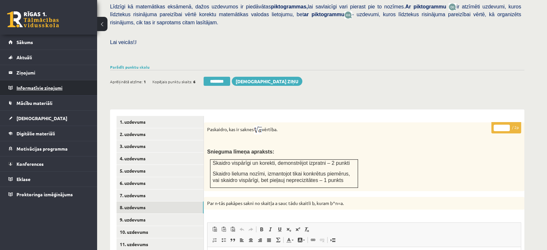
scroll to position [0, 0]
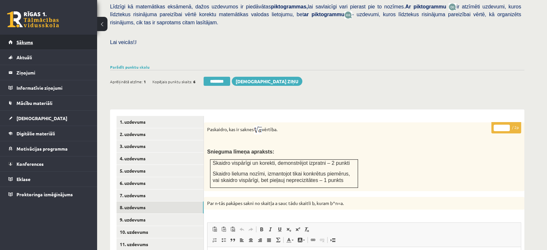
click at [28, 41] on span "Sākums" at bounding box center [24, 42] width 16 height 6
